Goal: Task Accomplishment & Management: Manage account settings

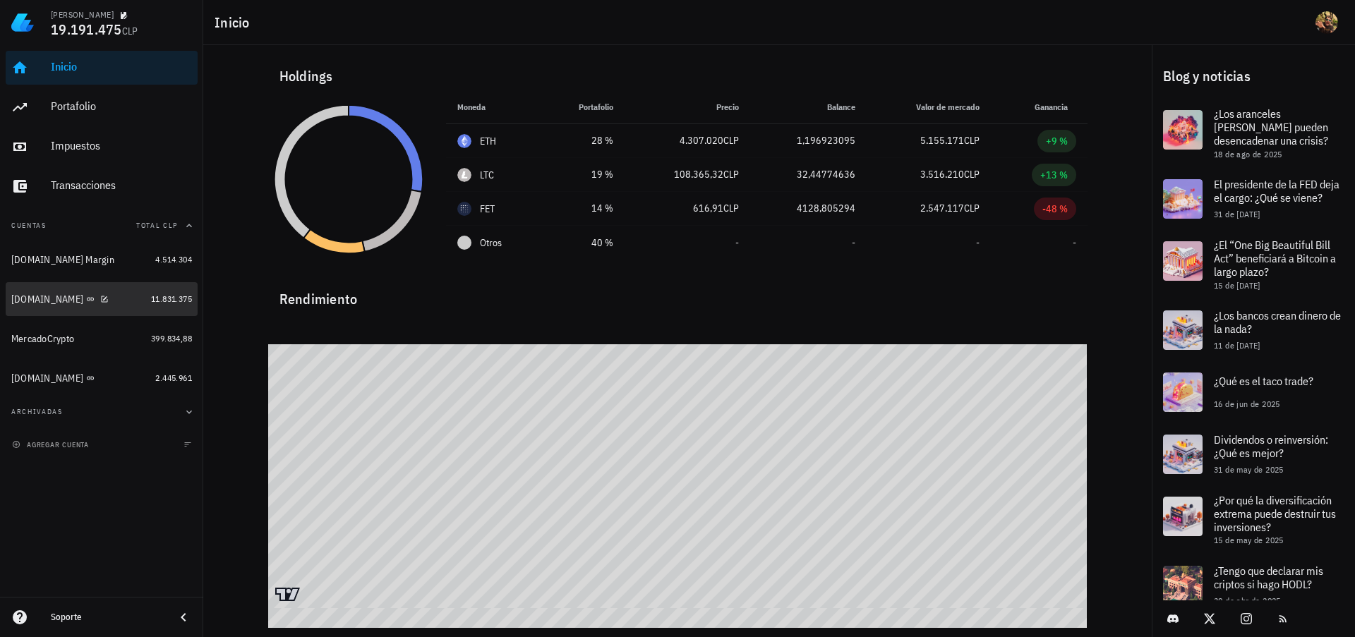
click at [90, 301] on div "[DOMAIN_NAME]" at bounding box center [78, 299] width 134 height 13
click at [100, 300] on icon "button" at bounding box center [104, 299] width 8 height 8
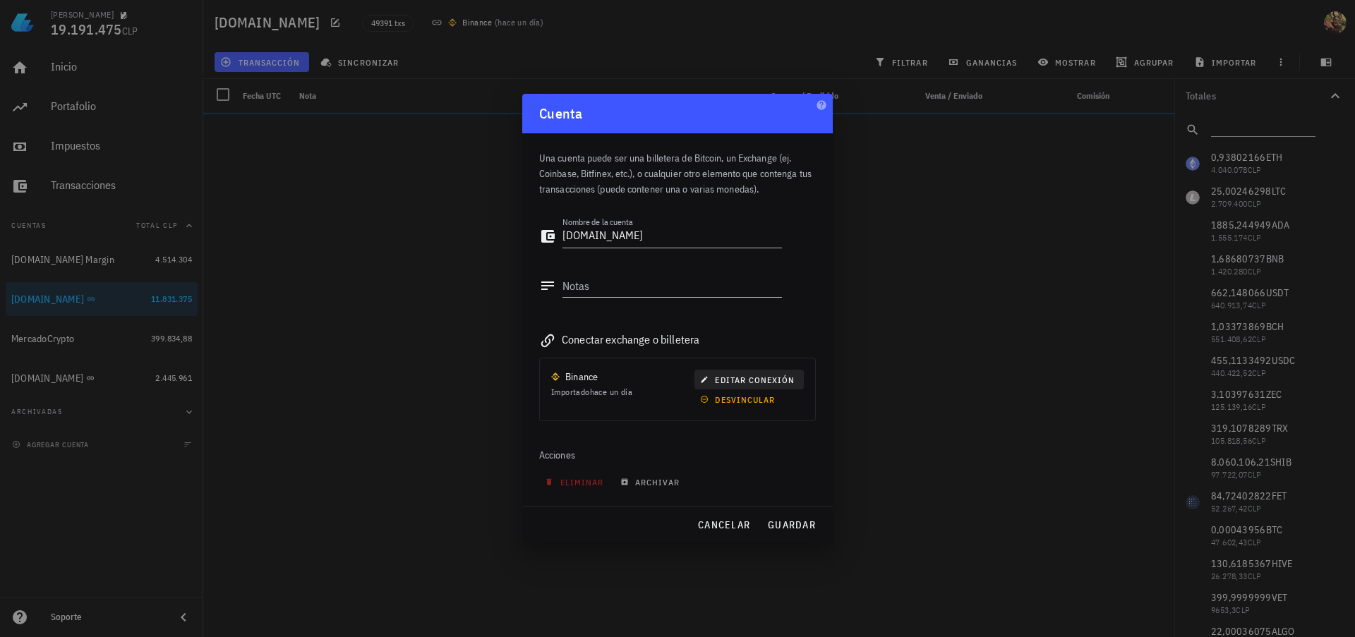
click at [748, 381] on span "editar conexión" at bounding box center [749, 380] width 92 height 11
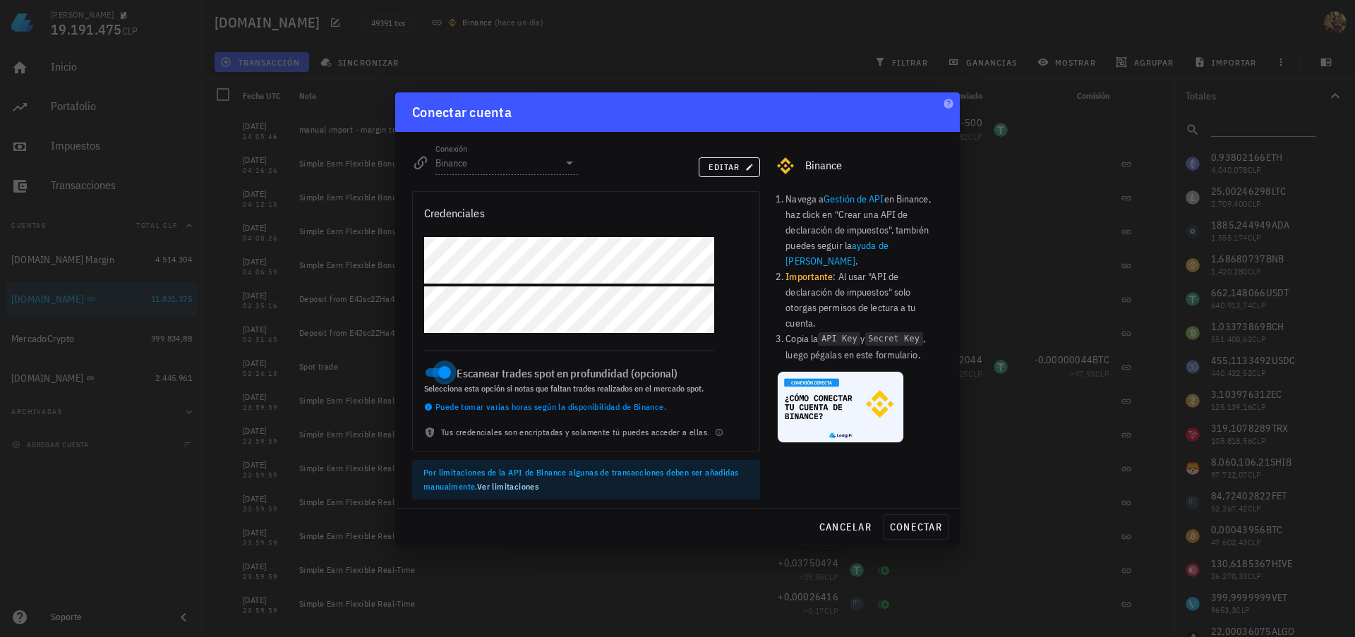
click at [440, 375] on div at bounding box center [445, 373] width 20 height 20
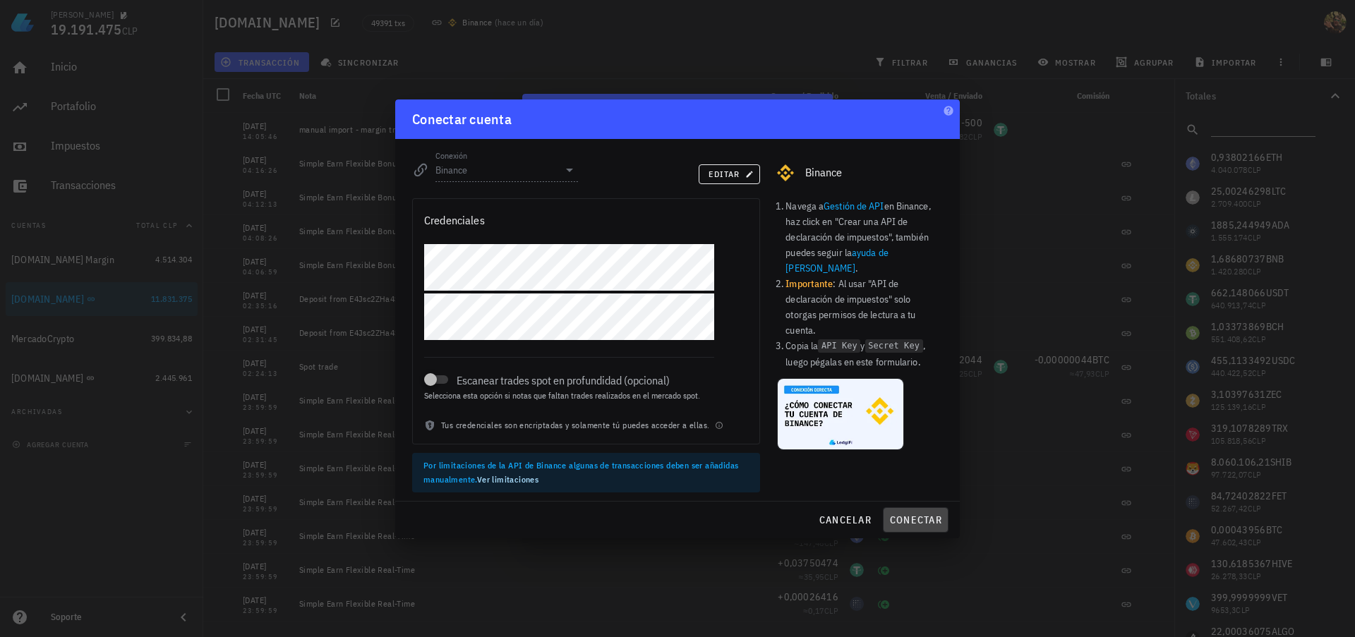
click at [915, 522] on span "conectar" at bounding box center [915, 520] width 53 height 13
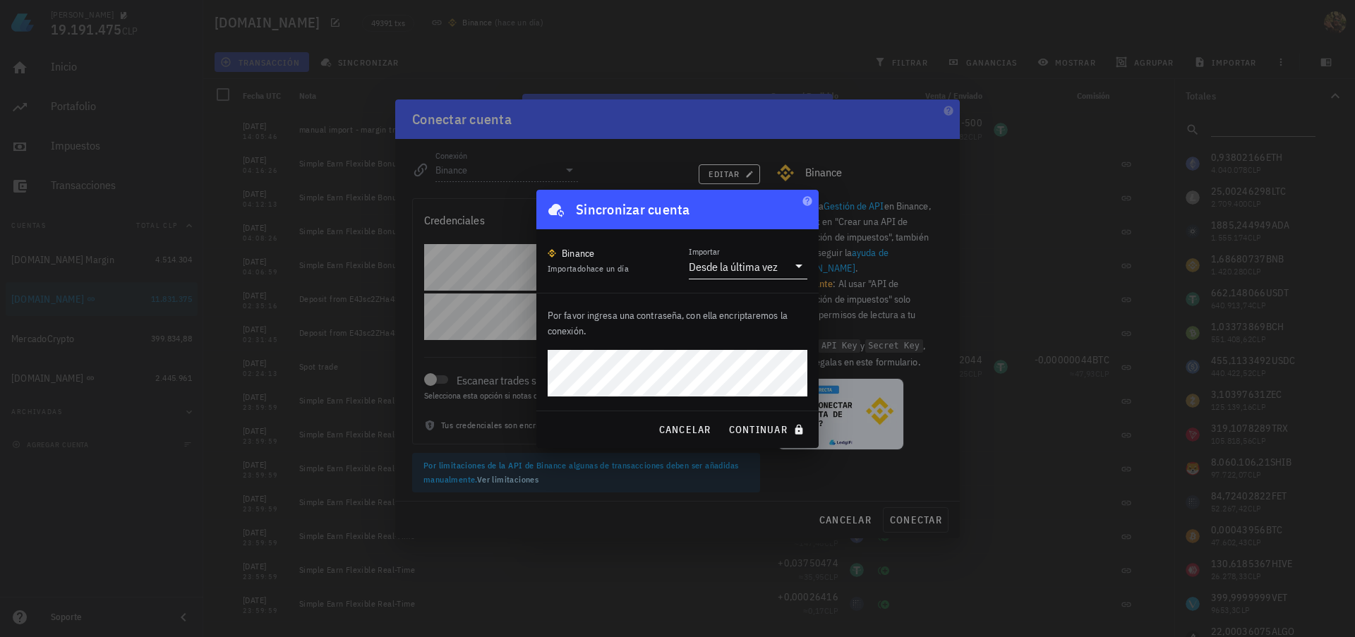
click at [715, 271] on div "Desde la última vez" at bounding box center [733, 267] width 89 height 14
click at [724, 270] on div "Desde la última vez" at bounding box center [748, 276] width 96 height 13
click at [764, 433] on span "continuar" at bounding box center [767, 429] width 79 height 13
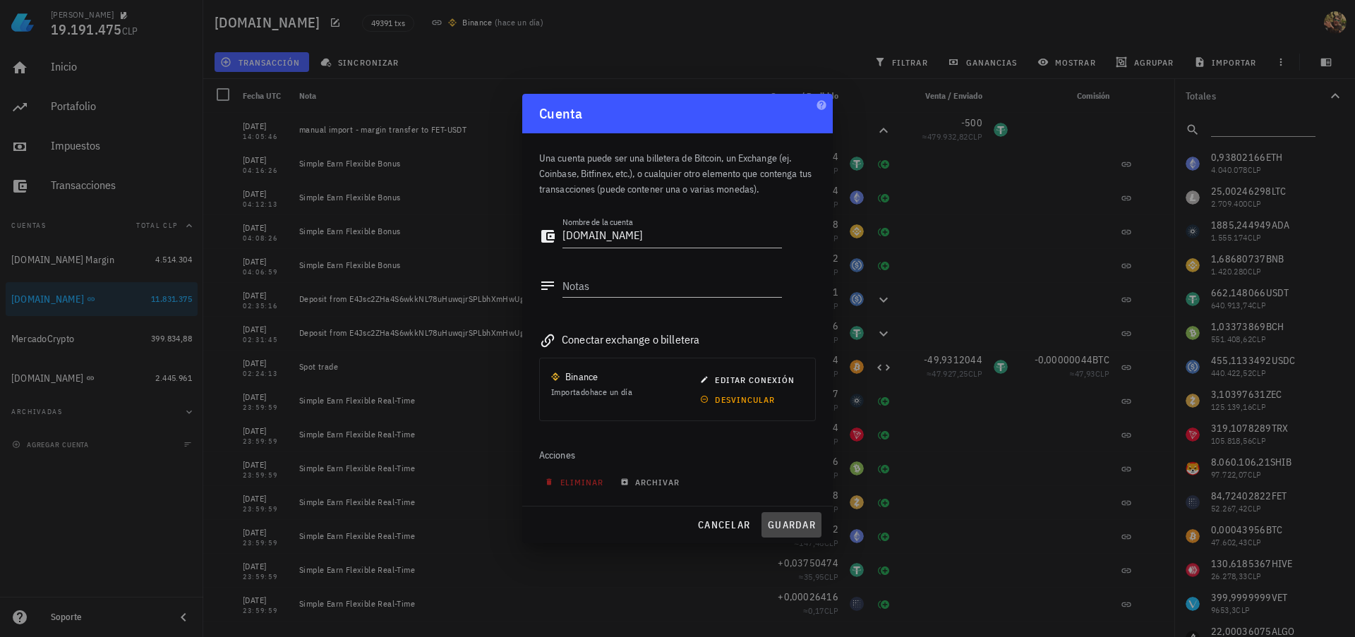
click at [795, 524] on span "guardar" at bounding box center [791, 525] width 49 height 13
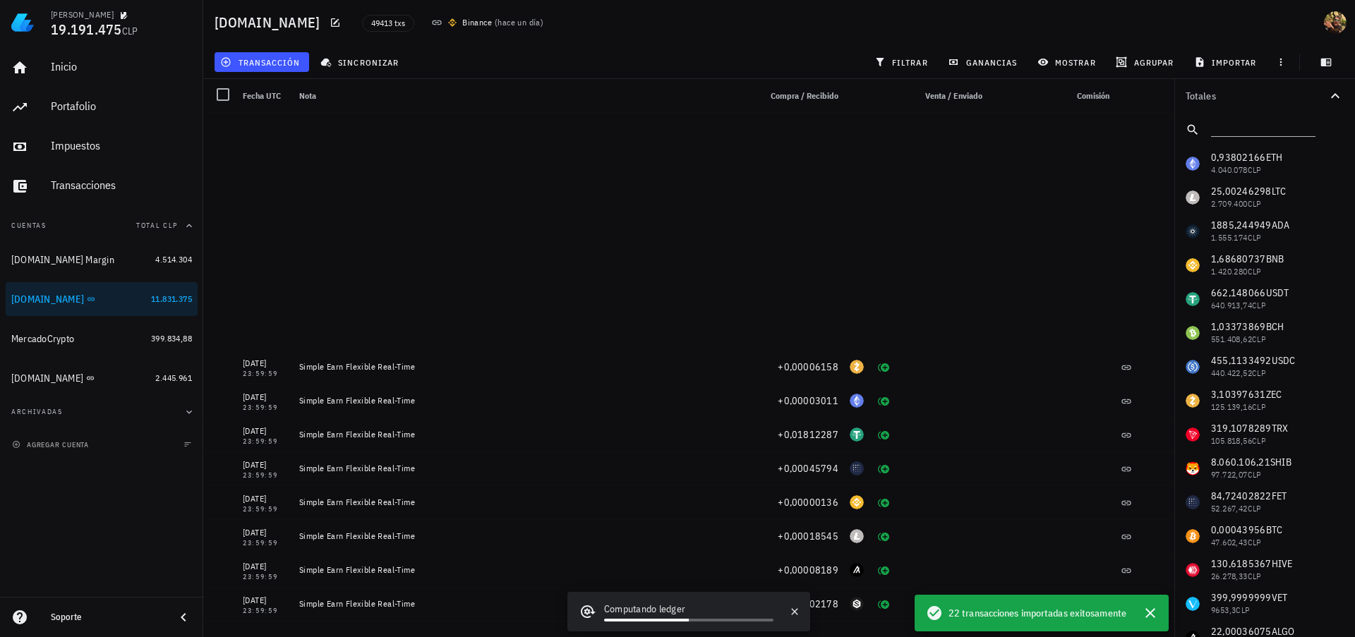
scroll to position [432, 0]
